Goal: Transaction & Acquisition: Download file/media

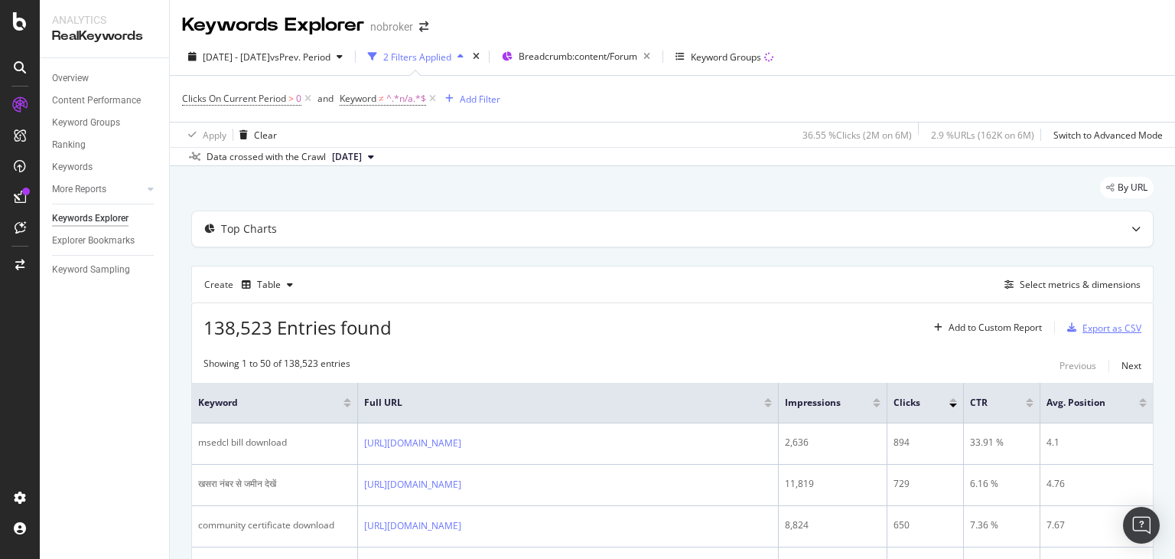
click at [1106, 324] on div "Export as CSV" at bounding box center [1112, 327] width 59 height 13
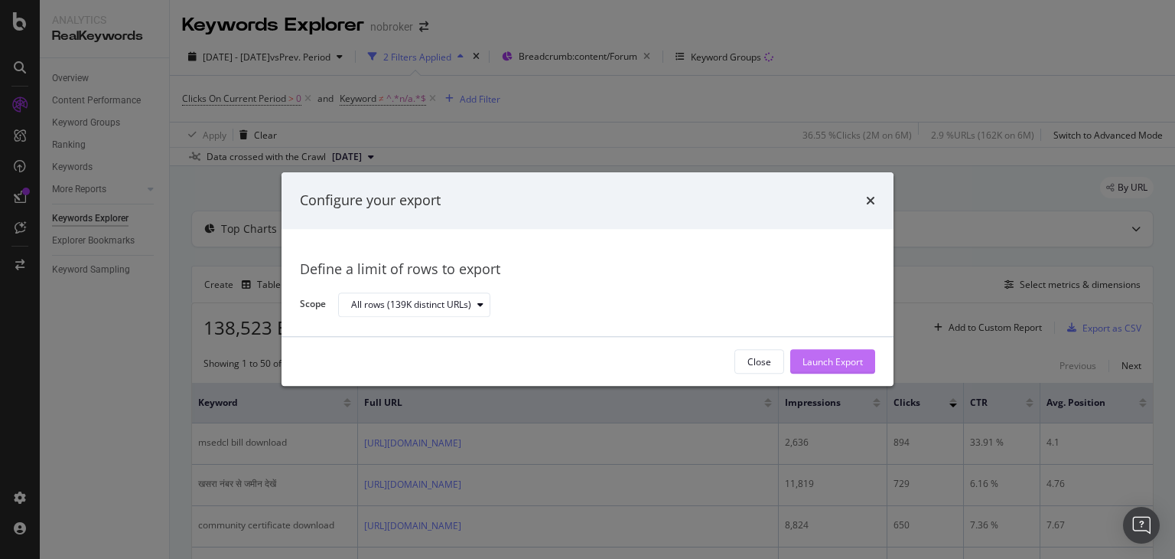
click at [837, 362] on div "Launch Export" at bounding box center [833, 361] width 60 height 13
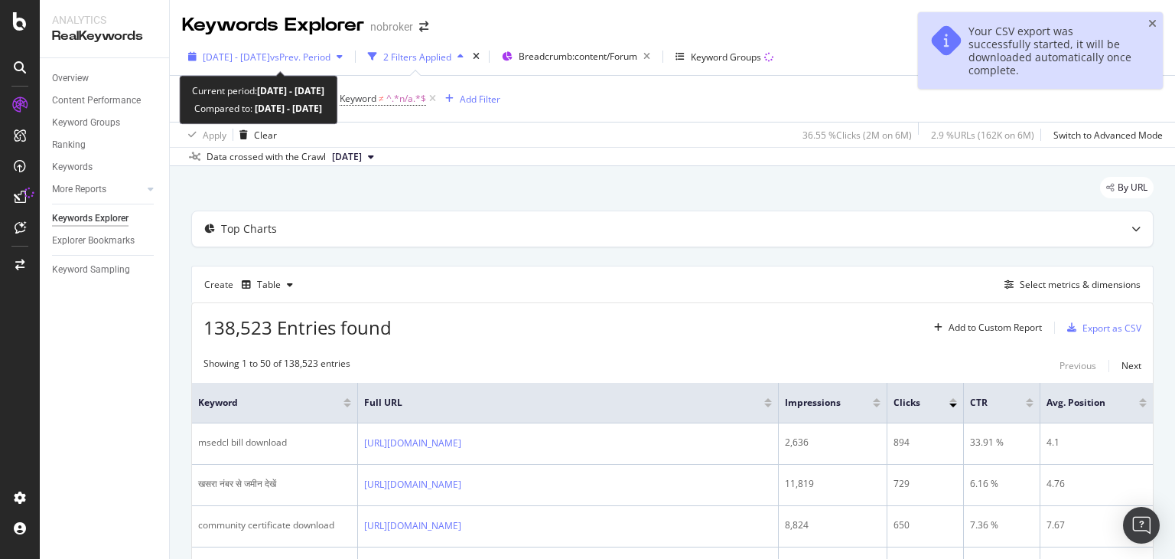
click at [311, 54] on span "vs Prev. Period" at bounding box center [300, 57] width 60 height 13
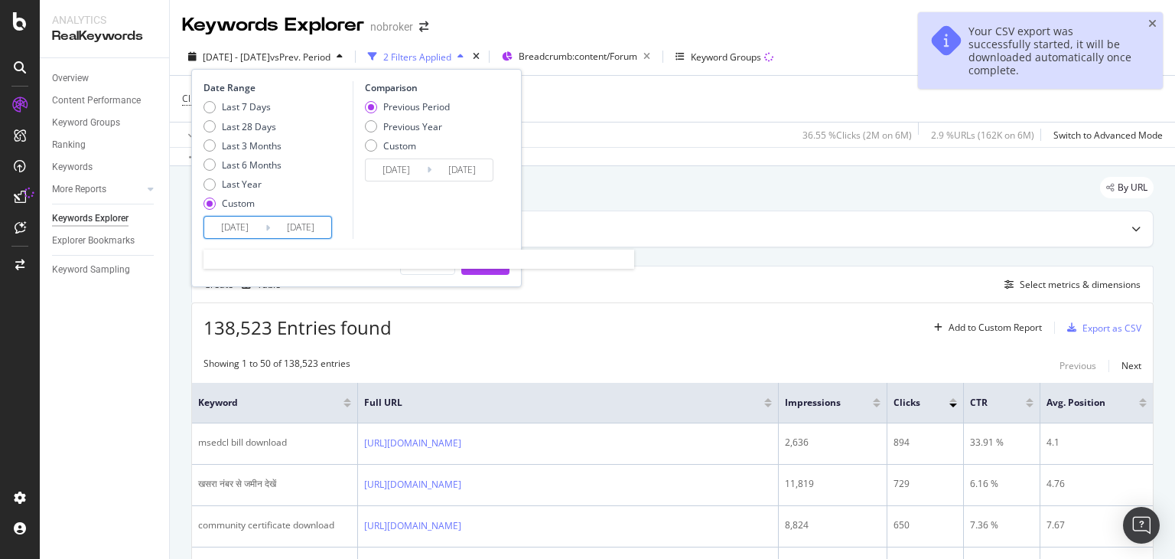
click at [305, 223] on input "[DATE]" at bounding box center [300, 227] width 61 height 21
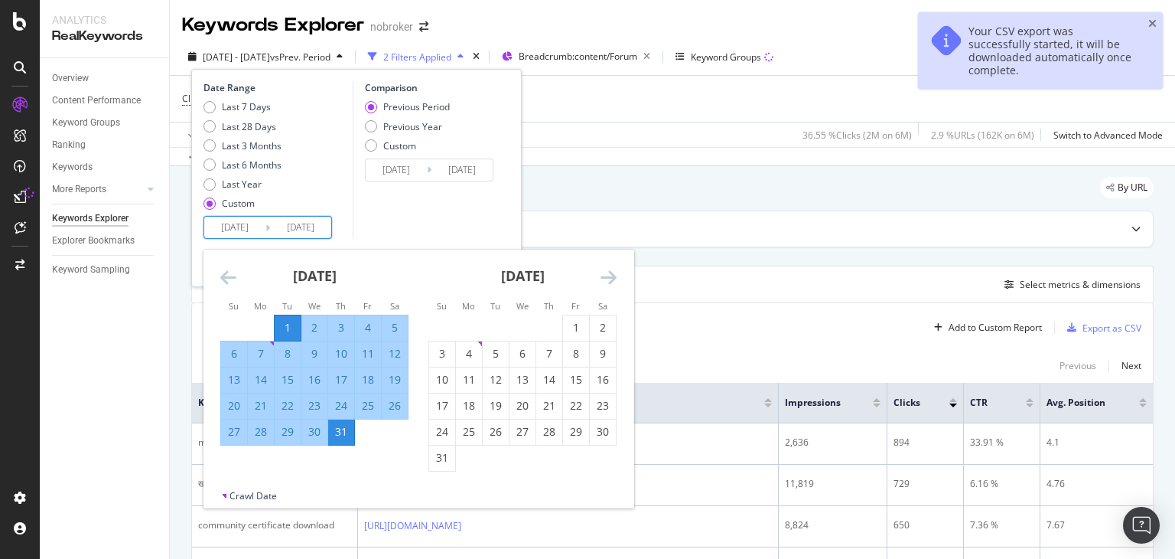
click at [244, 230] on input "[DATE]" at bounding box center [234, 227] width 61 height 21
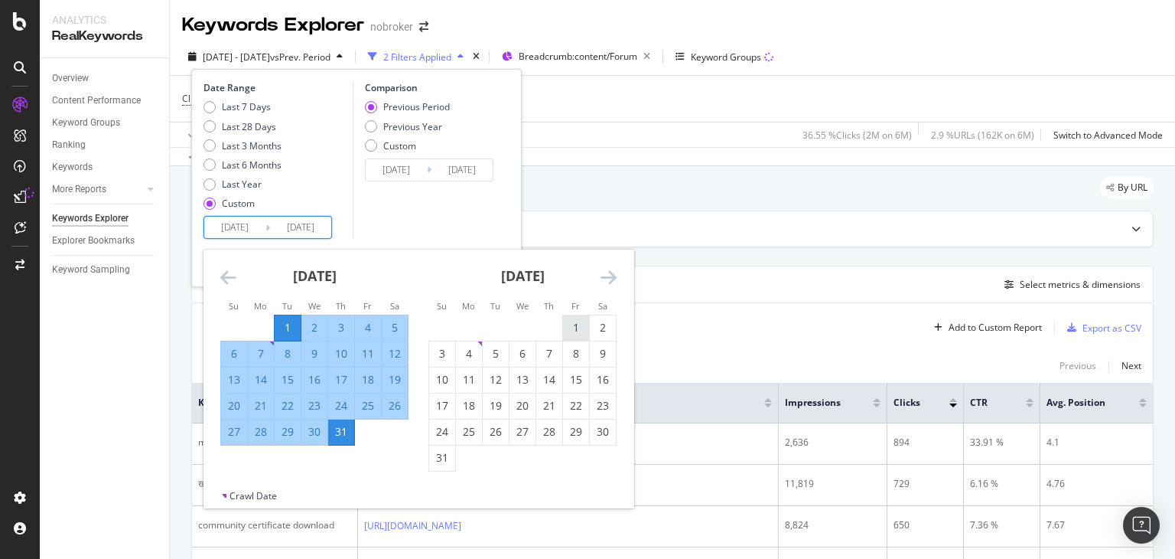
click at [574, 328] on div "1" at bounding box center [576, 327] width 26 height 15
type input "[DATE]"
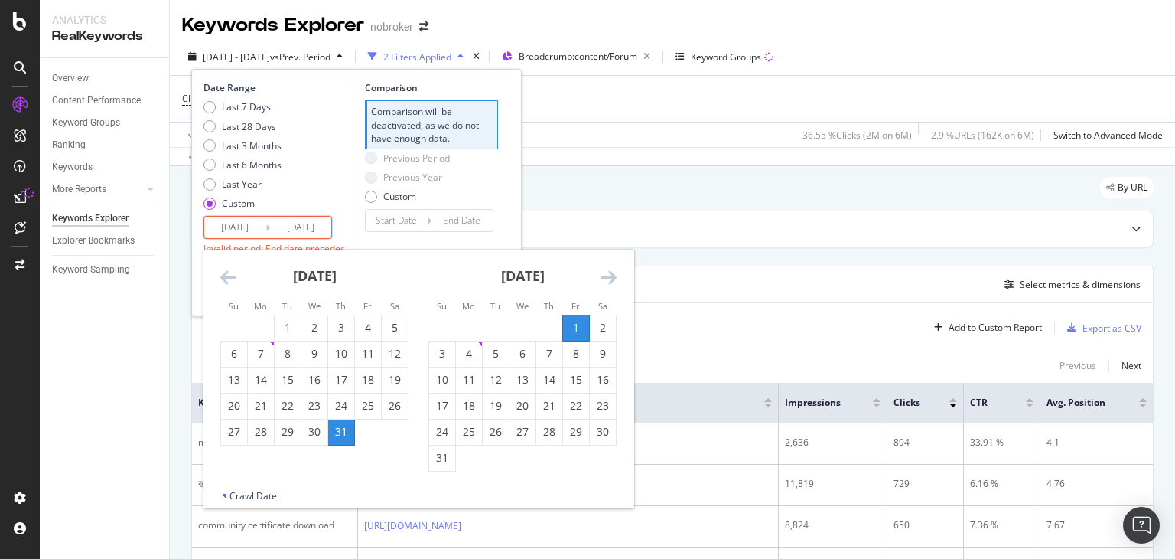
click at [297, 227] on input "[DATE]" at bounding box center [300, 227] width 61 height 21
click at [446, 456] on div "31" at bounding box center [442, 457] width 26 height 15
type input "[DATE]"
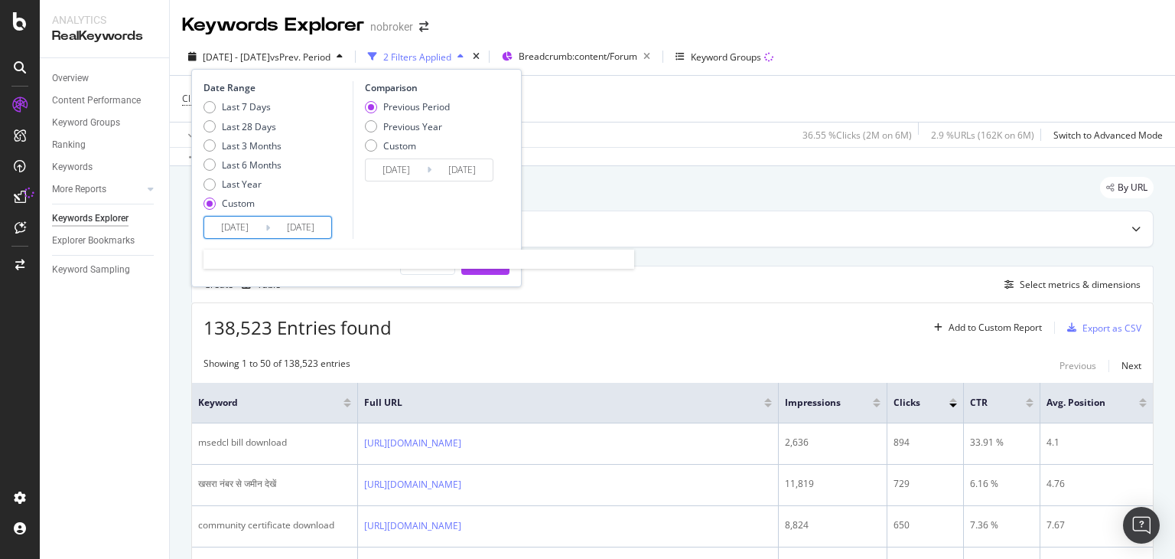
click at [312, 230] on input "[DATE]" at bounding box center [300, 227] width 61 height 21
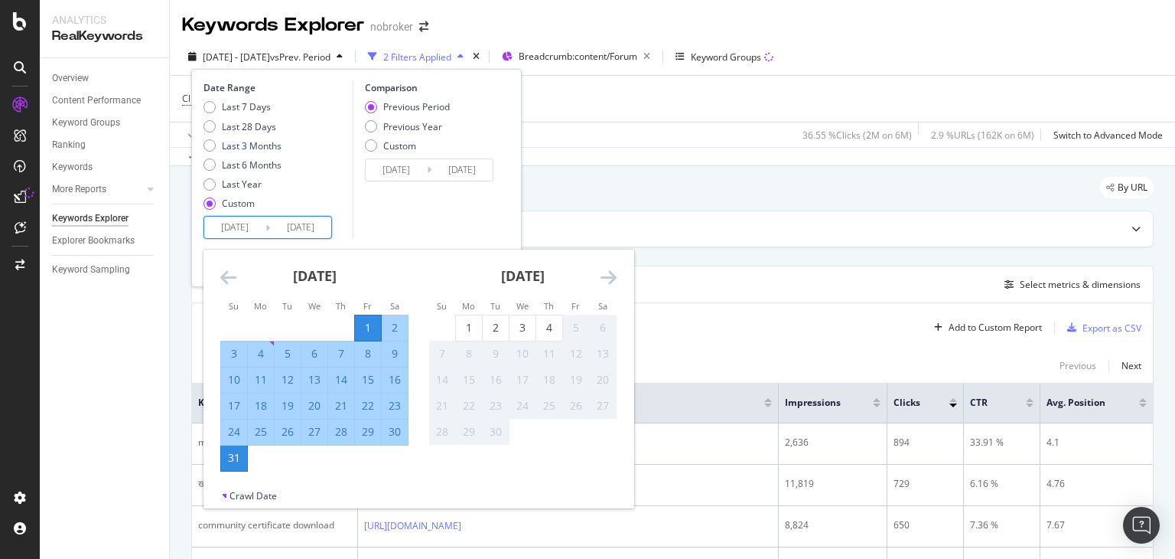
click at [383, 227] on div "Comparison Previous Period Previous Year Custom [DATE] Navigate forward to inte…" at bounding box center [425, 160] width 145 height 158
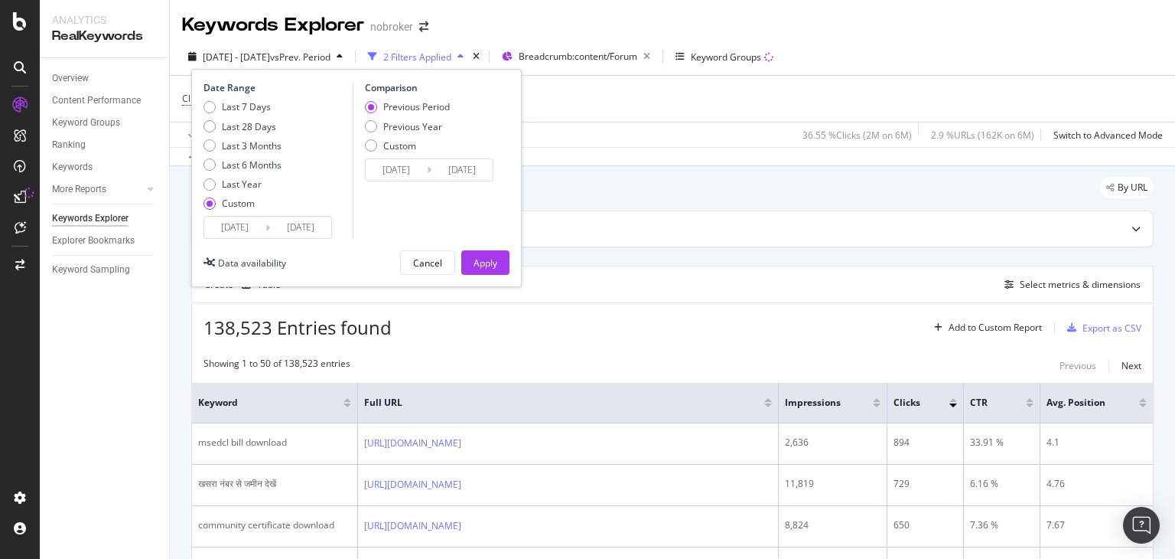
click at [302, 228] on input "[DATE]" at bounding box center [300, 227] width 61 height 21
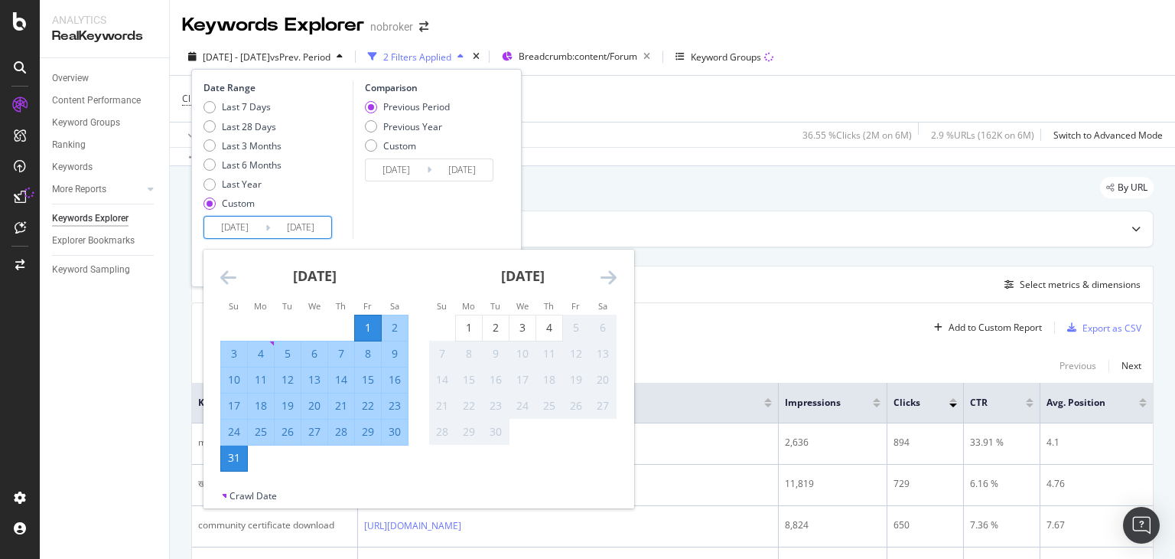
click at [391, 228] on div "Comparison Previous Period Previous Year Custom [DATE] Navigate forward to inte…" at bounding box center [425, 160] width 145 height 158
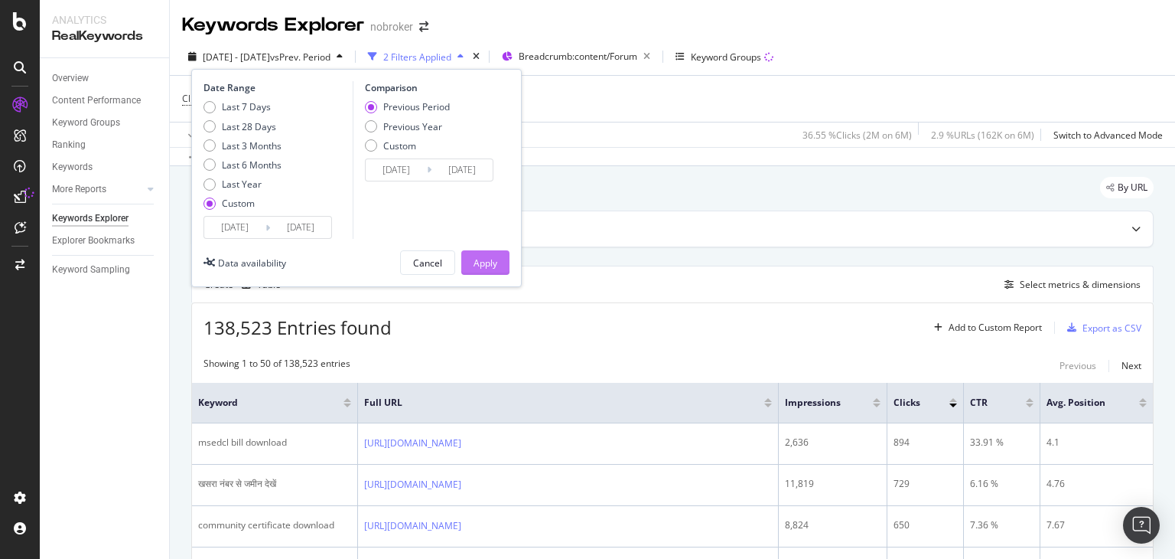
click at [485, 261] on div "Apply" at bounding box center [486, 262] width 24 height 13
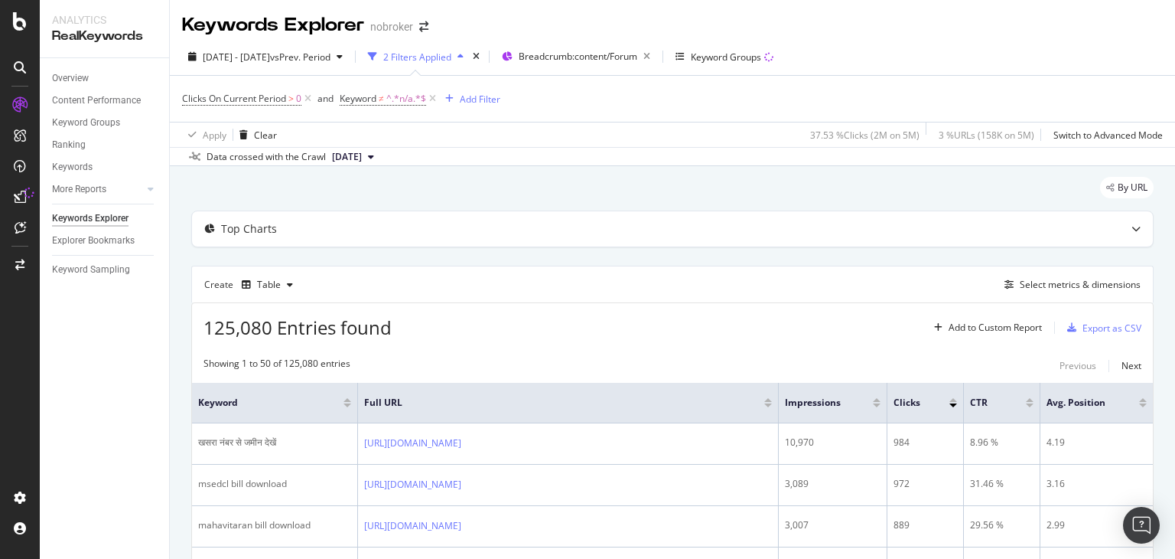
click at [362, 159] on span "[DATE]" at bounding box center [347, 157] width 30 height 14
click at [372, 206] on div "[DATE]" at bounding box center [351, 208] width 42 height 14
click at [525, 177] on div "By URL" at bounding box center [672, 194] width 963 height 34
click at [1088, 331] on div "Export as CSV" at bounding box center [1112, 327] width 59 height 13
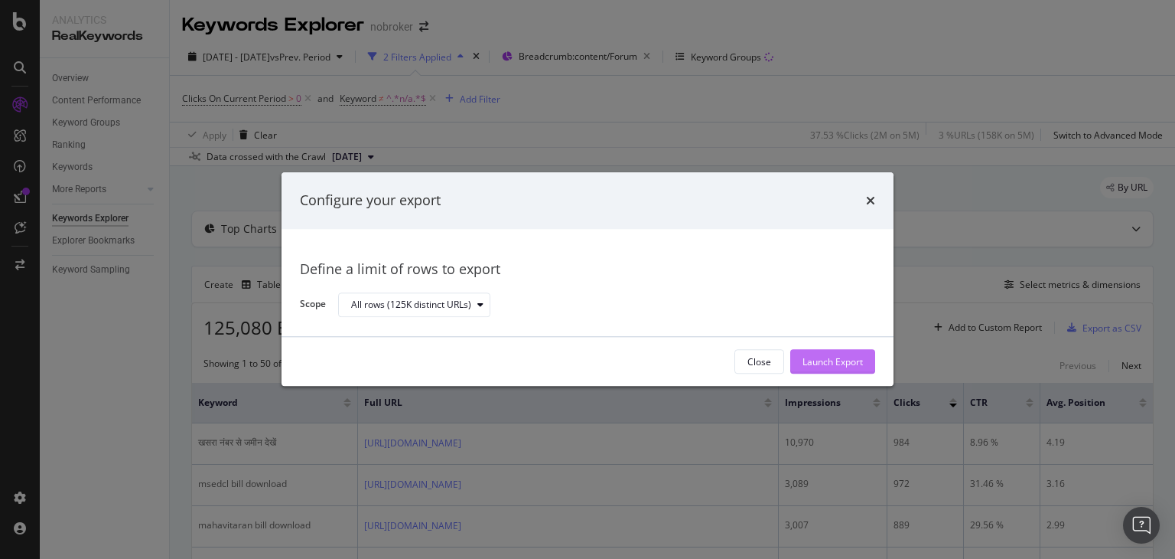
click at [833, 356] on div "Launch Export" at bounding box center [833, 361] width 60 height 13
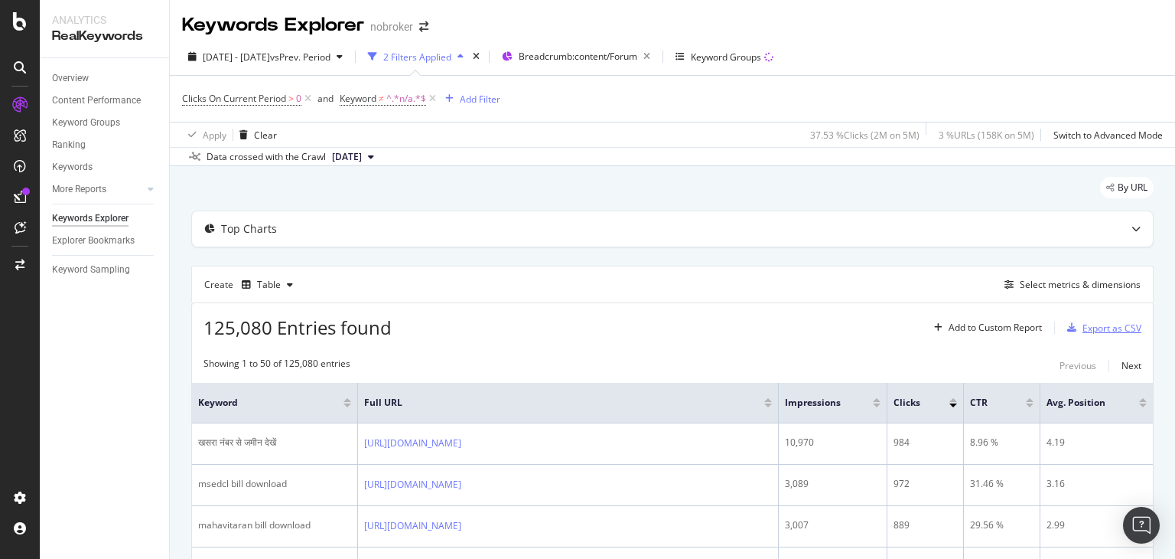
click at [1100, 330] on div "Export as CSV" at bounding box center [1112, 327] width 59 height 13
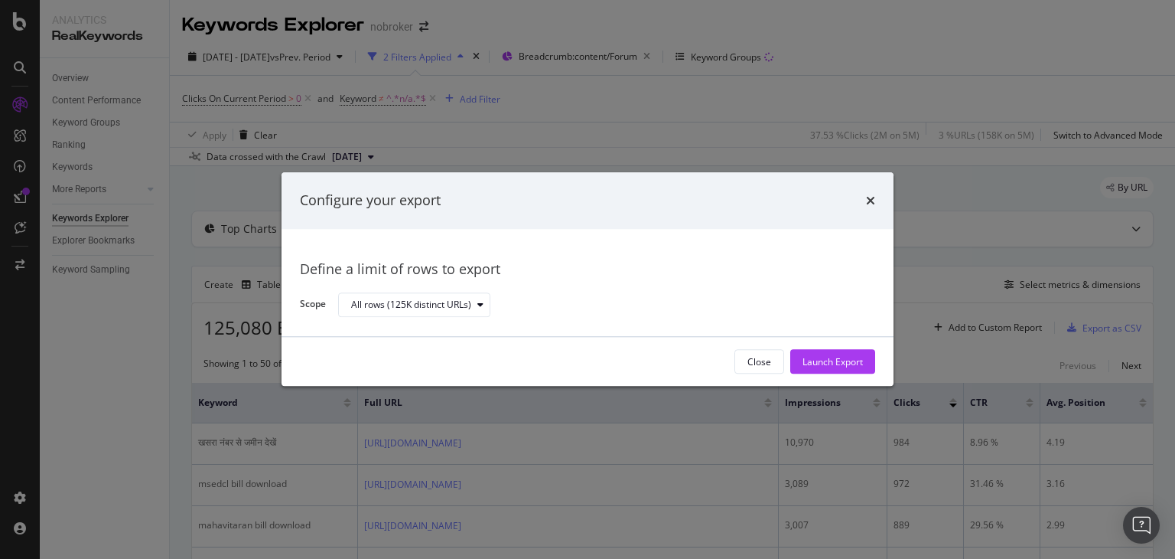
click at [989, 36] on div "Configure your export Define a limit of rows to export Scope All rows (125K dis…" at bounding box center [587, 279] width 1175 height 559
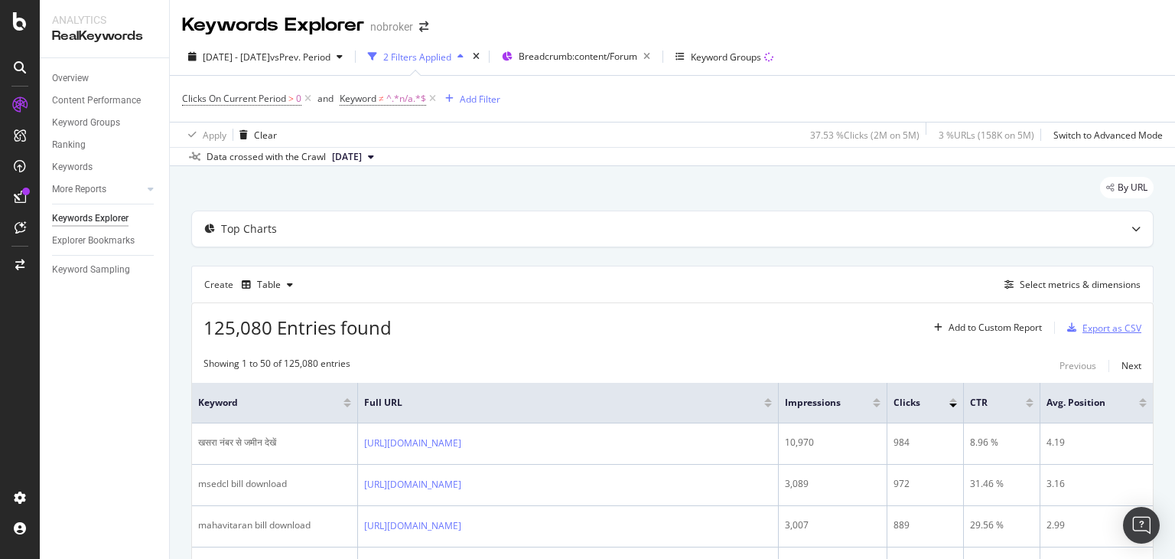
click at [1090, 327] on div "Export as CSV" at bounding box center [1112, 327] width 59 height 13
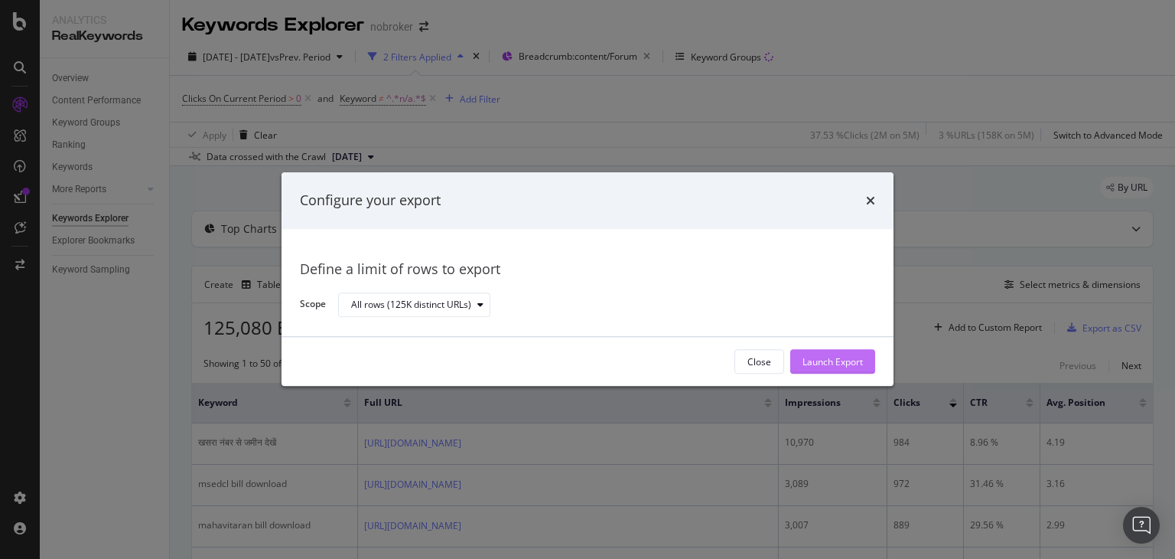
click at [819, 350] on div "Launch Export" at bounding box center [833, 361] width 60 height 23
